Goal: Share content

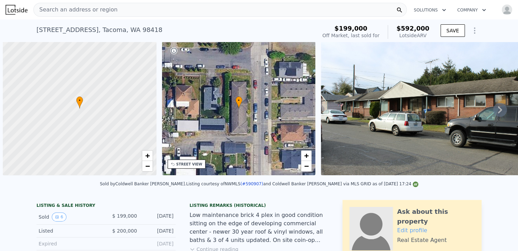
scroll to position [0, 3]
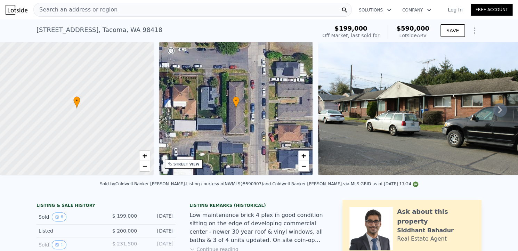
click at [145, 6] on div "Search an address or region" at bounding box center [192, 10] width 319 height 14
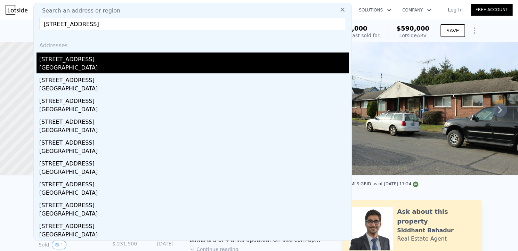
type input "[STREET_ADDRESS]"
click at [72, 62] on div "[STREET_ADDRESS]" at bounding box center [194, 58] width 310 height 11
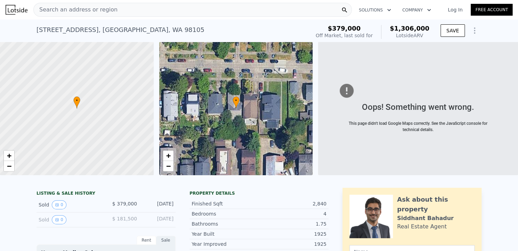
click at [155, 32] on div "[STREET_ADDRESS] Sold [DATE] for $379k (~ARV $1.306m )" at bounding box center [172, 31] width 271 height 19
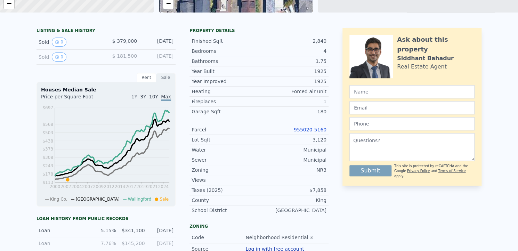
scroll to position [2, 0]
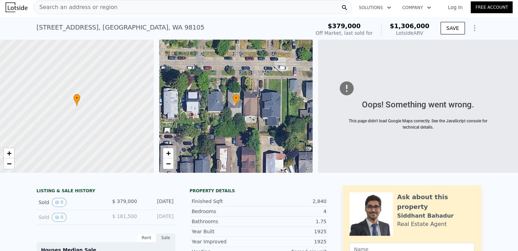
click at [471, 28] on icon "Show Options" at bounding box center [475, 28] width 8 height 8
click at [439, 57] on div "Share Analysis" at bounding box center [443, 60] width 78 height 14
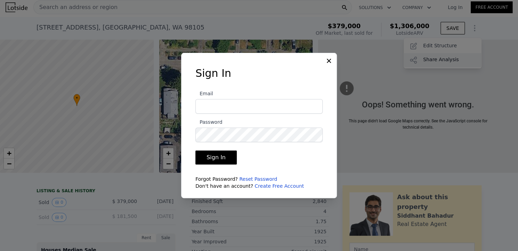
type input "[PERSON_NAME][EMAIL_ADDRESS][DOMAIN_NAME]"
click at [329, 62] on icon at bounding box center [329, 61] width 4 height 4
